Goal: Navigation & Orientation: Understand site structure

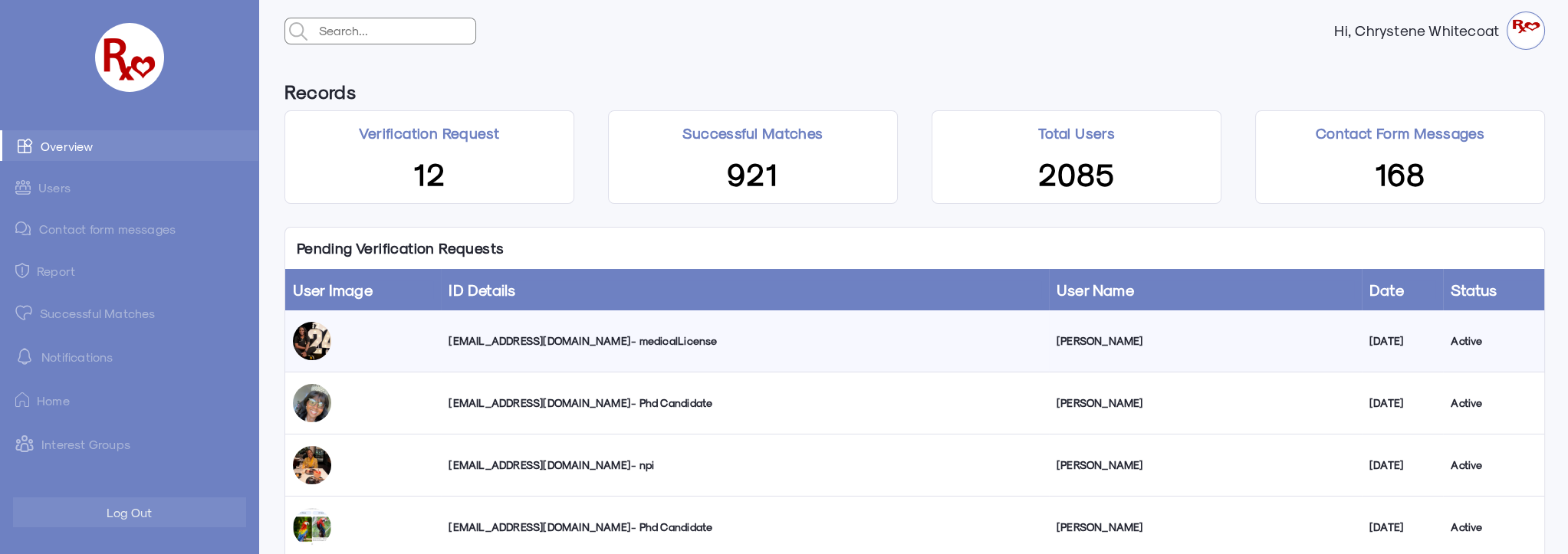
click at [79, 311] on link "Successful Matches" at bounding box center [129, 313] width 258 height 31
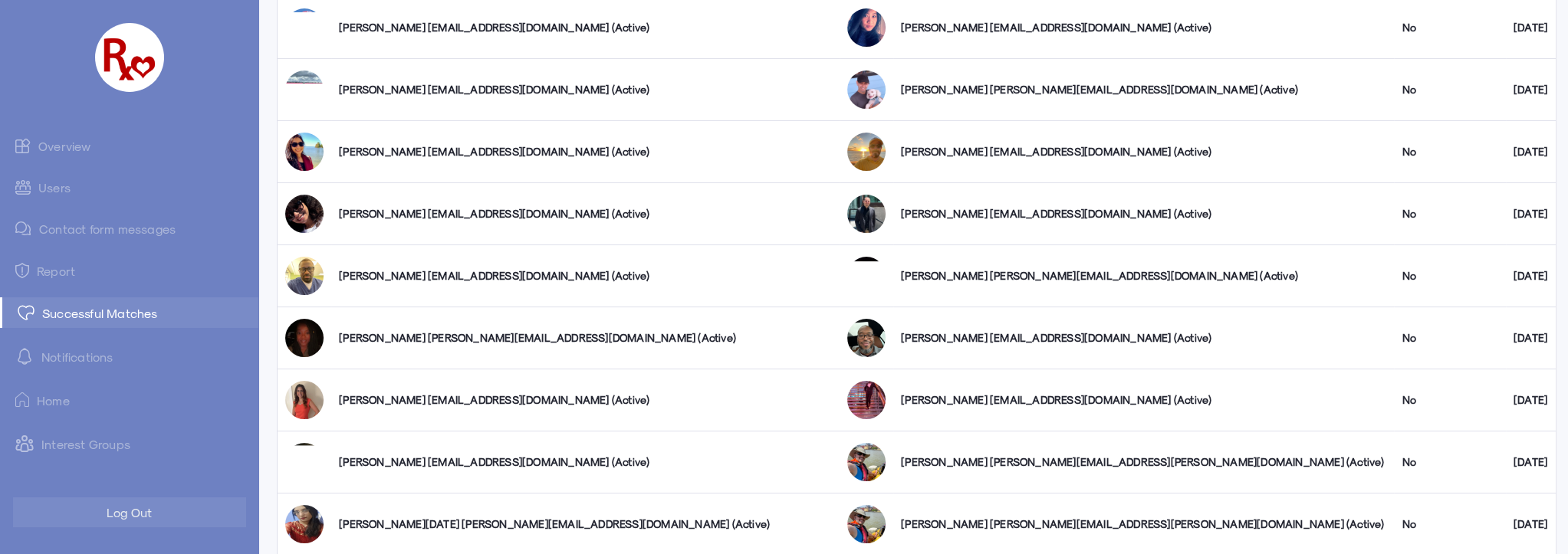
scroll to position [417, 0]
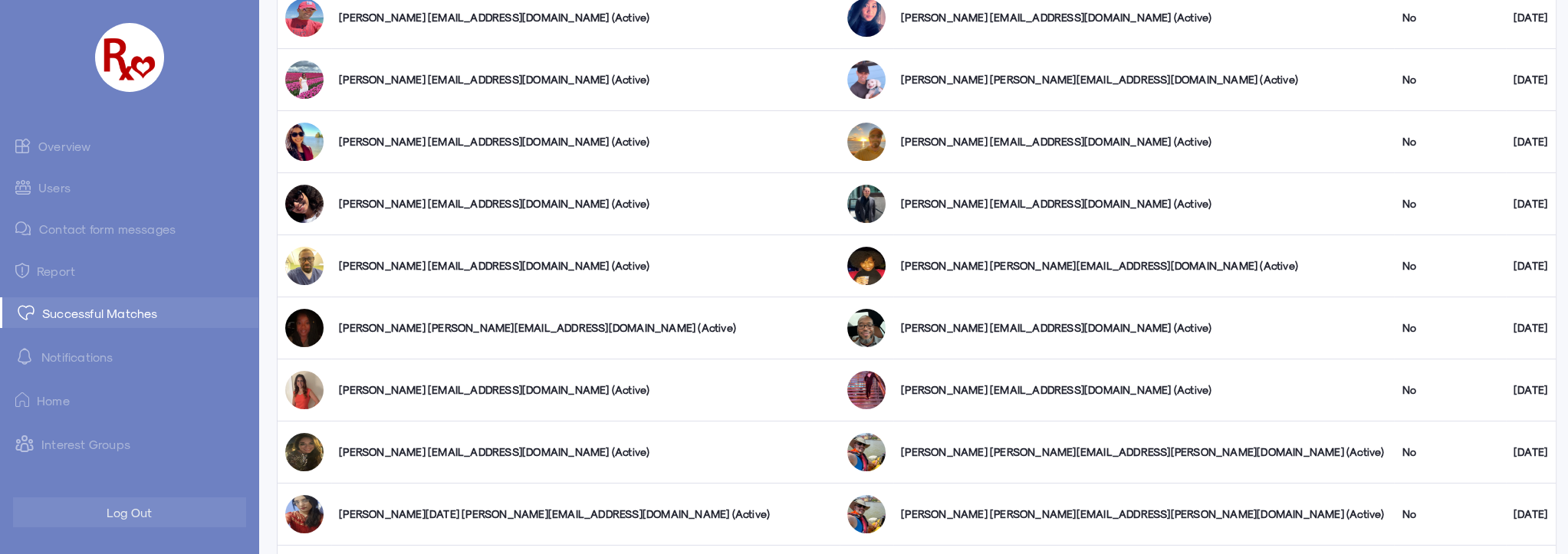
click at [48, 189] on link "Users" at bounding box center [129, 187] width 258 height 30
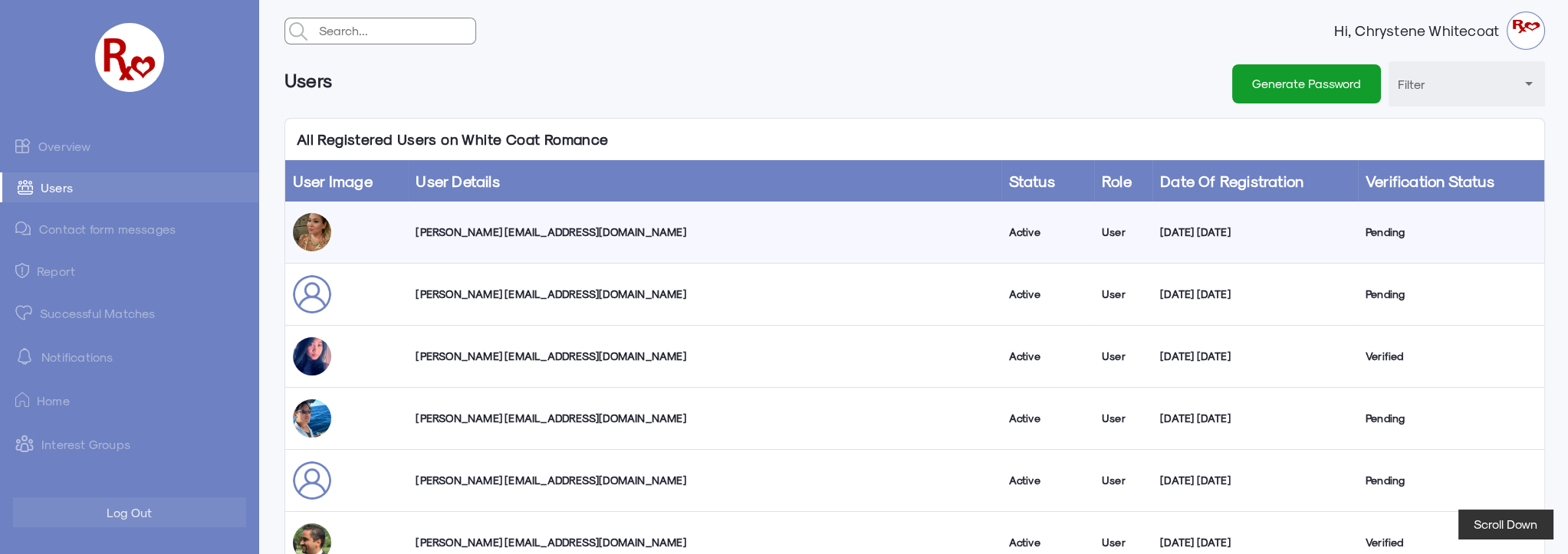
click at [75, 144] on link "Overview" at bounding box center [129, 145] width 258 height 31
